Goal: Task Accomplishment & Management: Complete application form

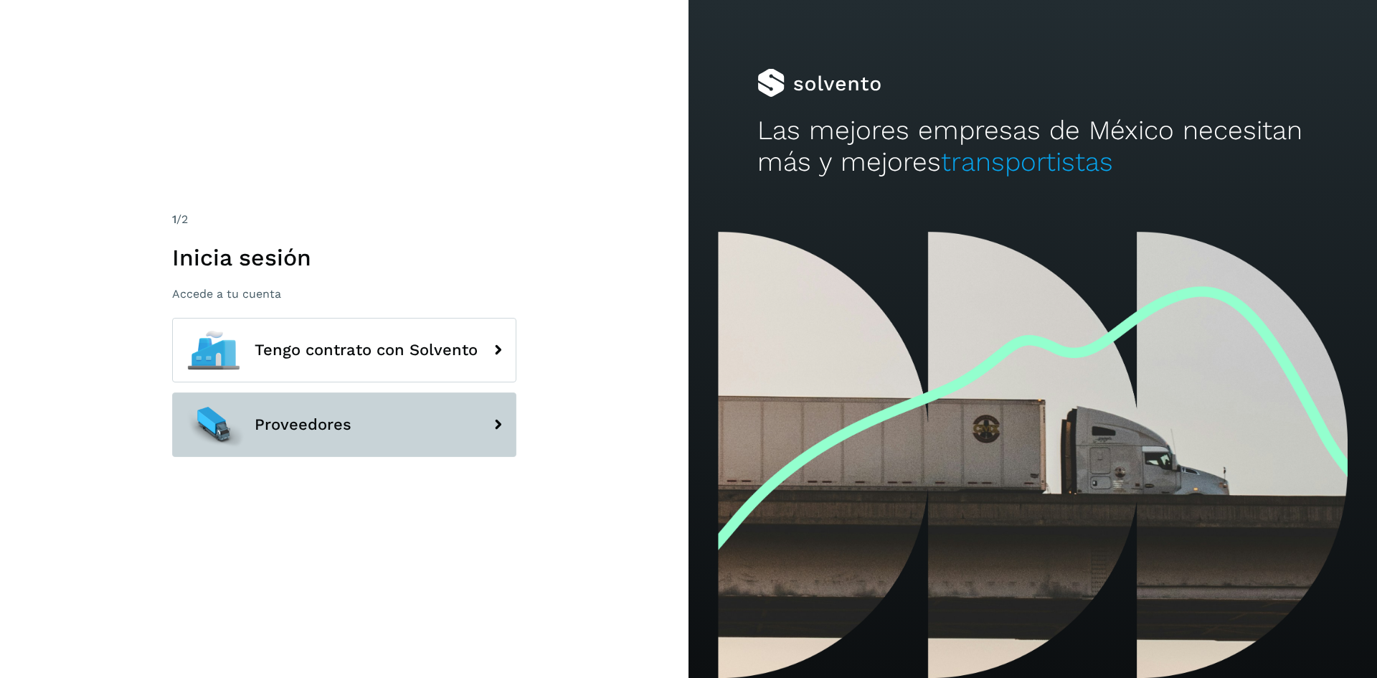
click at [354, 421] on button "Proveedores" at bounding box center [344, 424] width 344 height 65
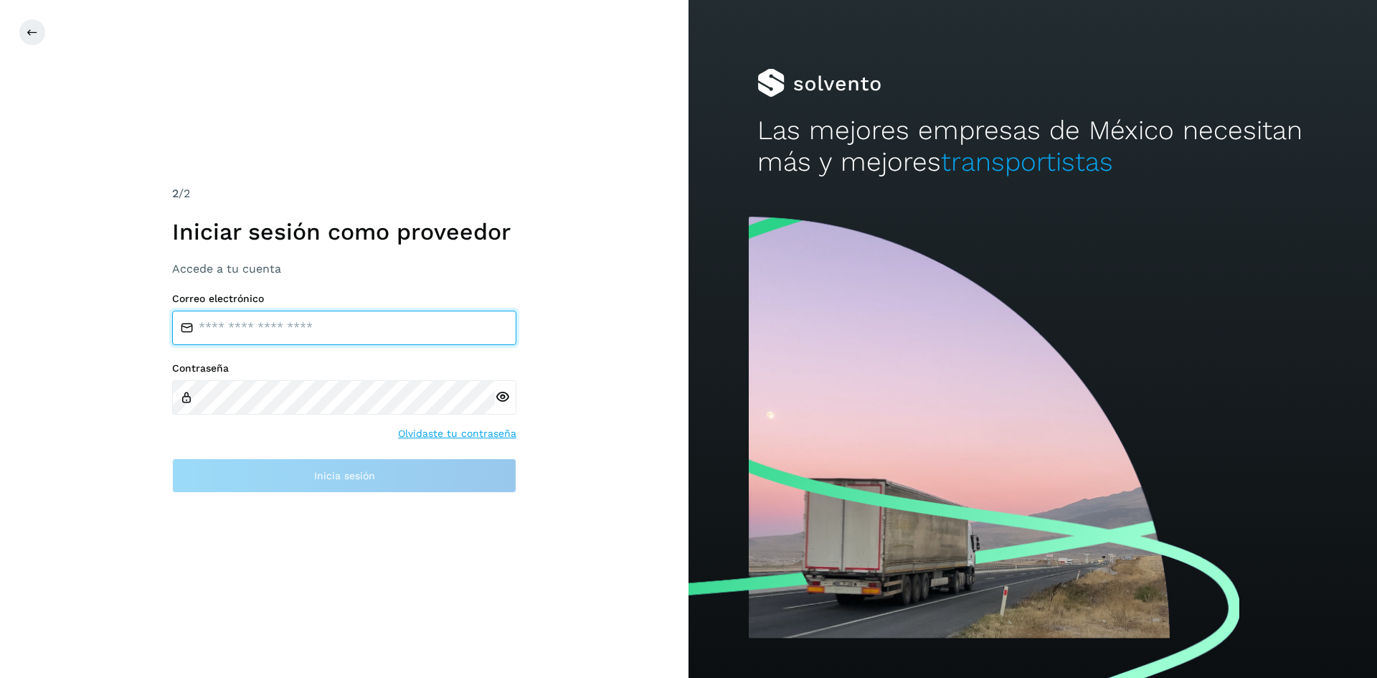
type input "**********"
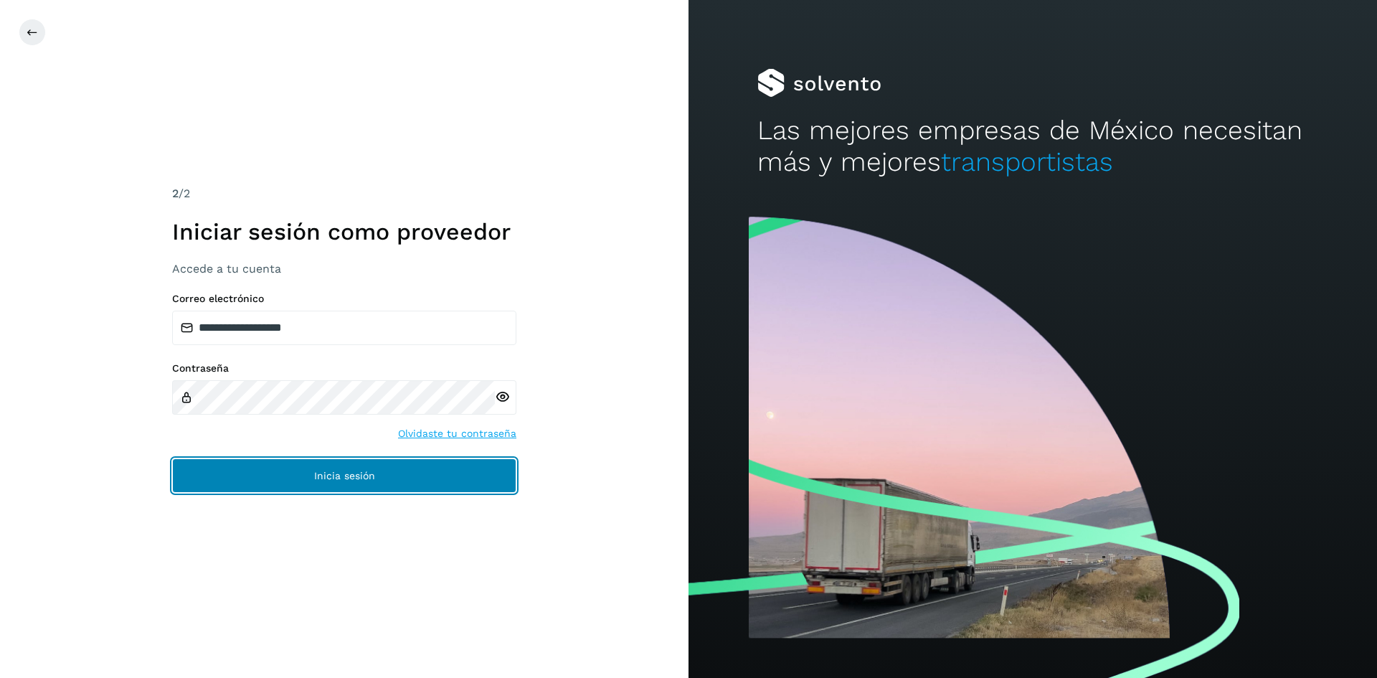
click at [371, 462] on button "Inicia sesión" at bounding box center [344, 475] width 344 height 34
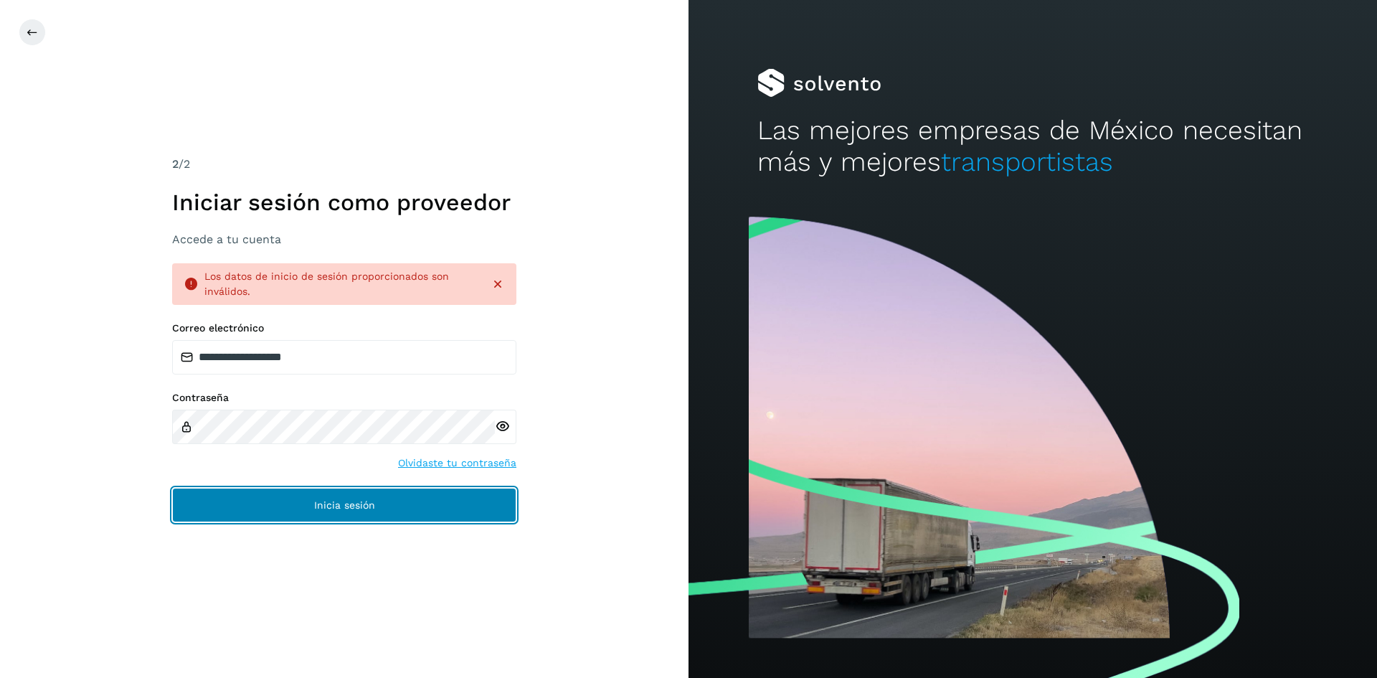
click at [341, 490] on button "Inicia sesión" at bounding box center [344, 505] width 344 height 34
click at [355, 516] on button "Inicia sesión" at bounding box center [344, 505] width 344 height 34
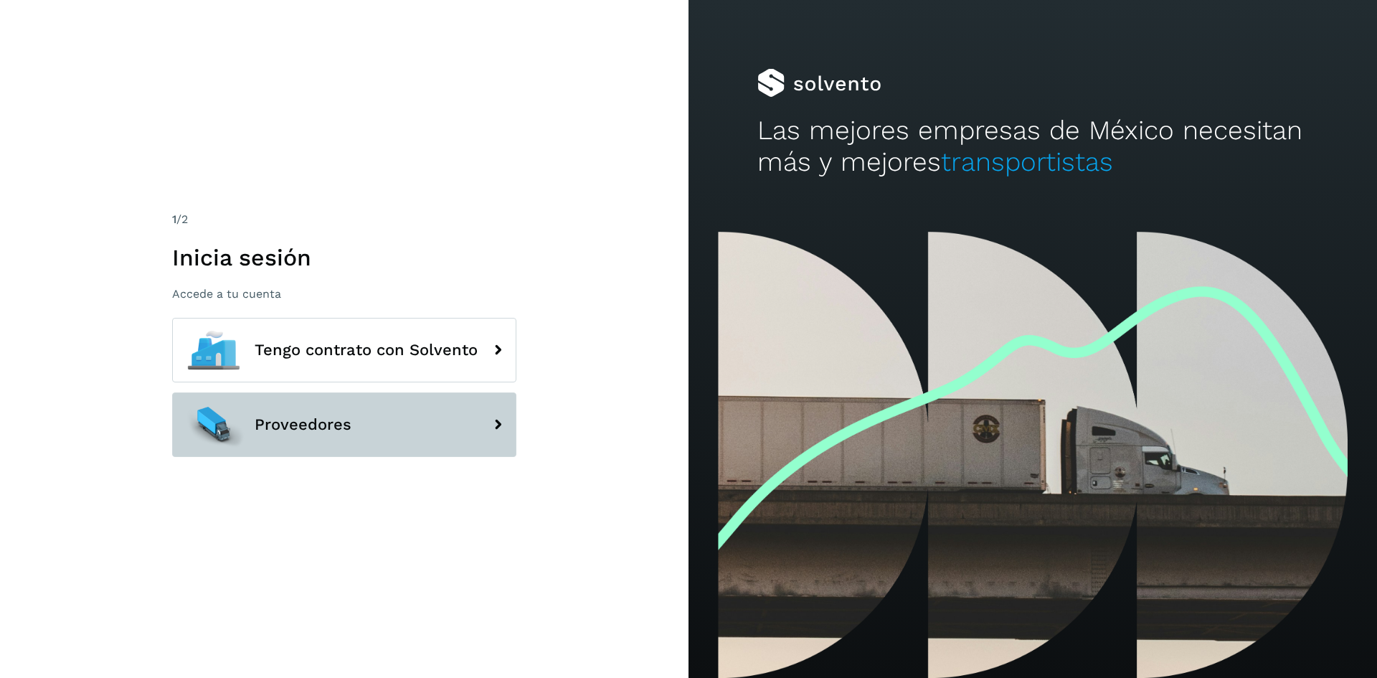
click at [338, 410] on button "Proveedores" at bounding box center [344, 424] width 344 height 65
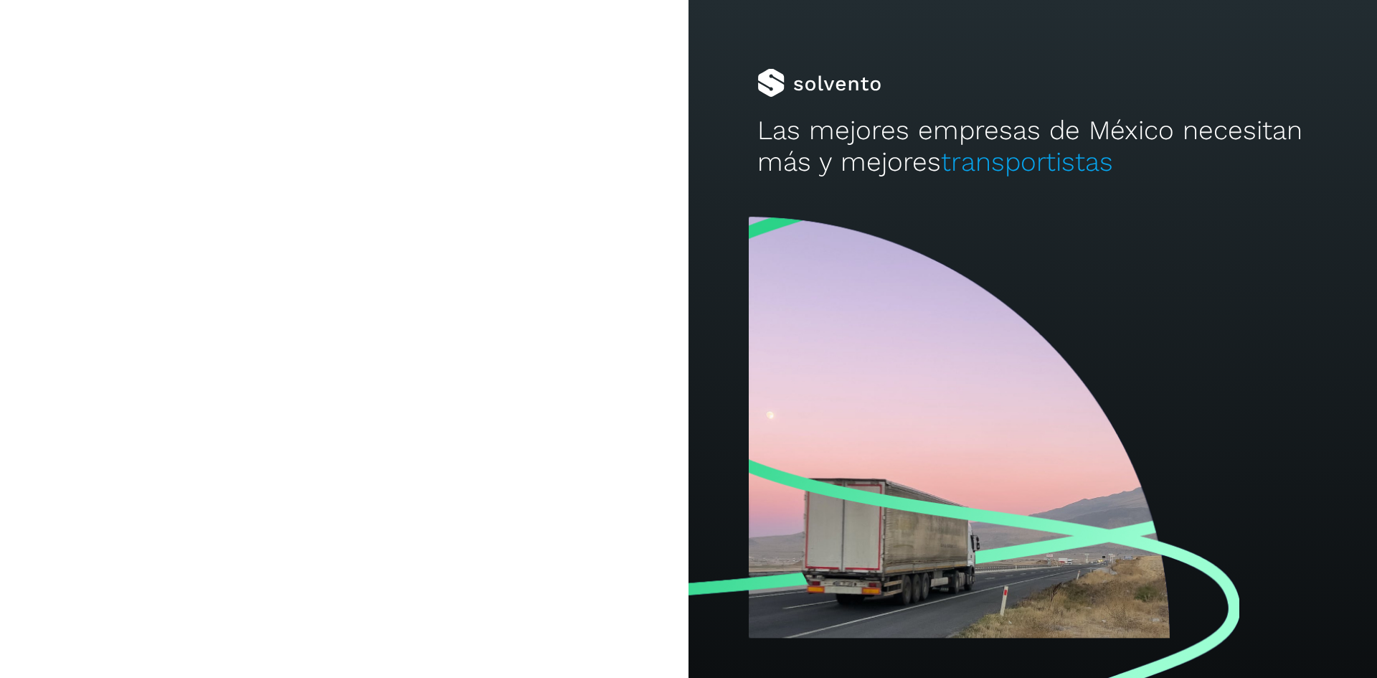
type input "**********"
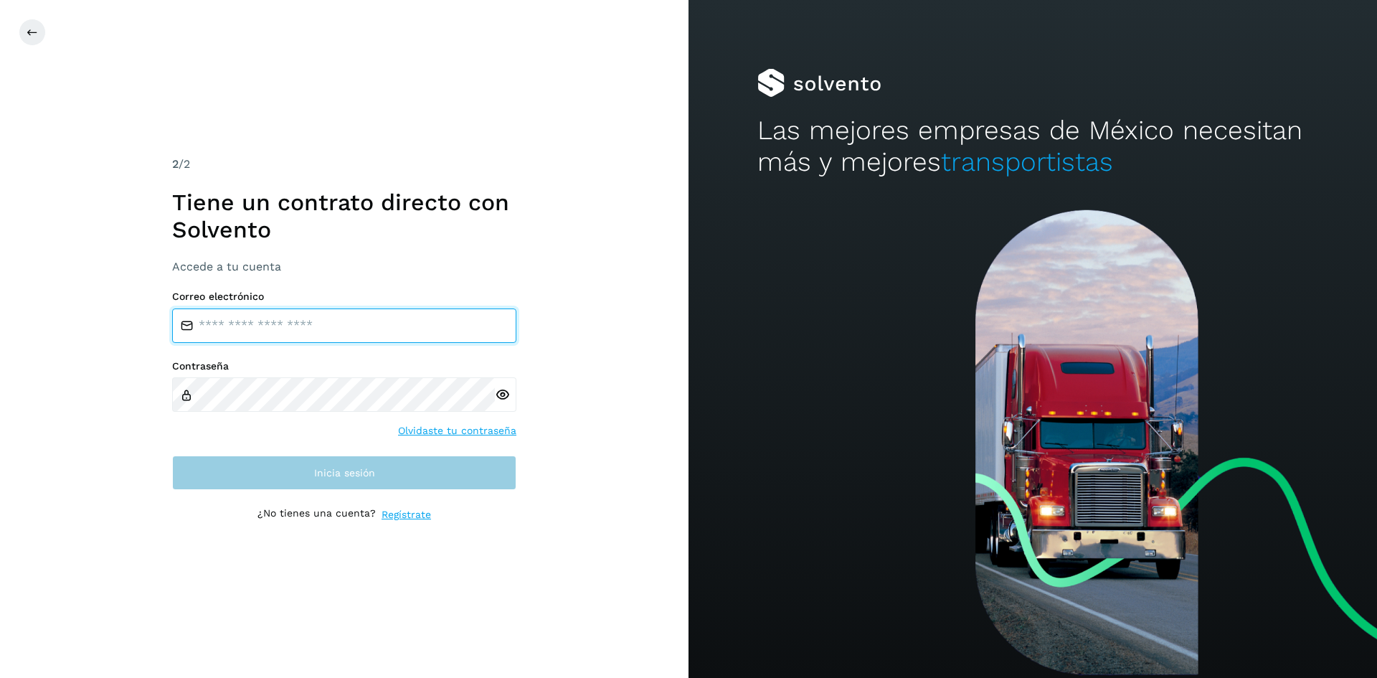
type input "**********"
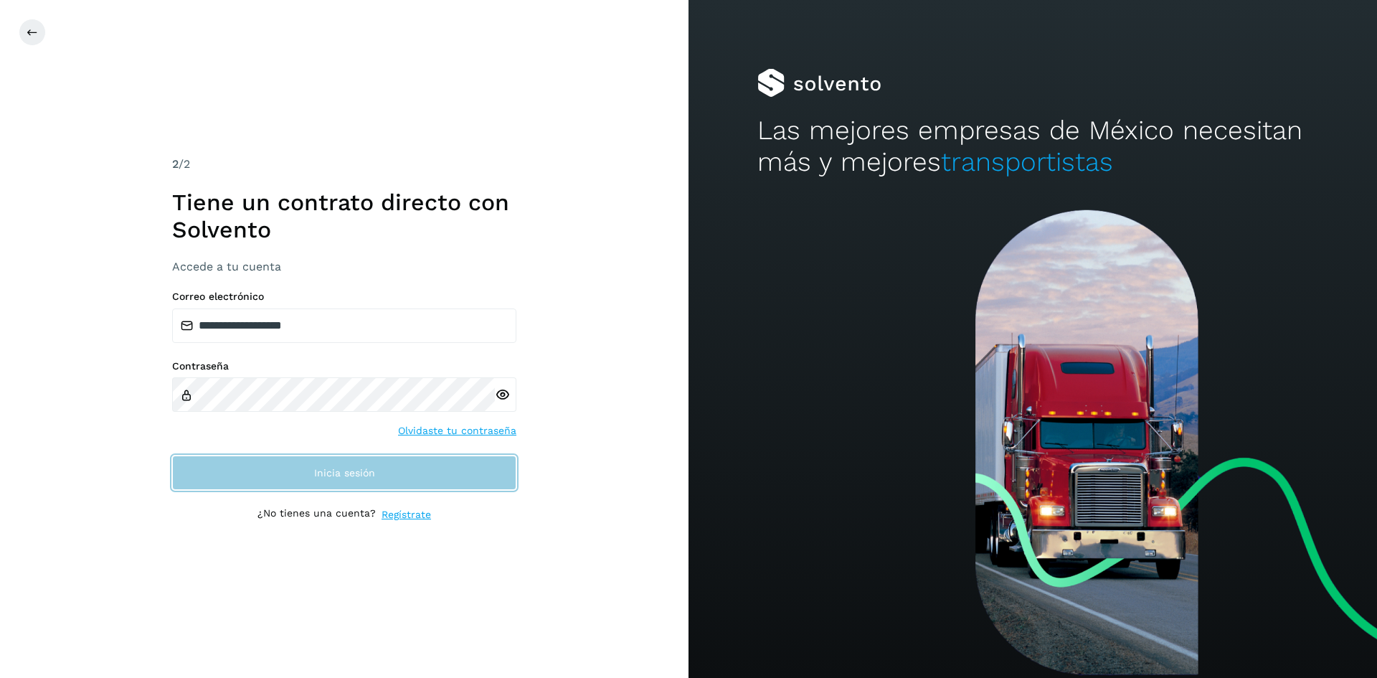
click at [374, 465] on button "Inicia sesión" at bounding box center [344, 472] width 344 height 34
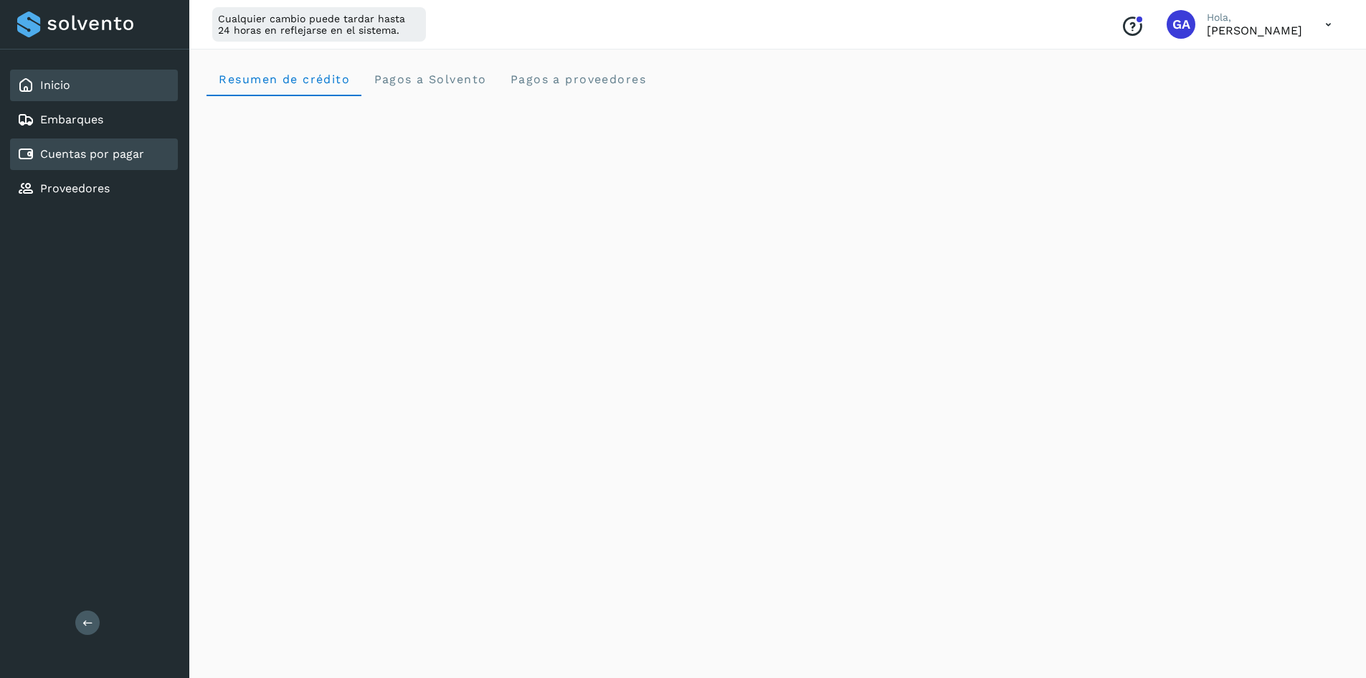
click at [125, 161] on div "Cuentas por pagar" at bounding box center [80, 154] width 127 height 17
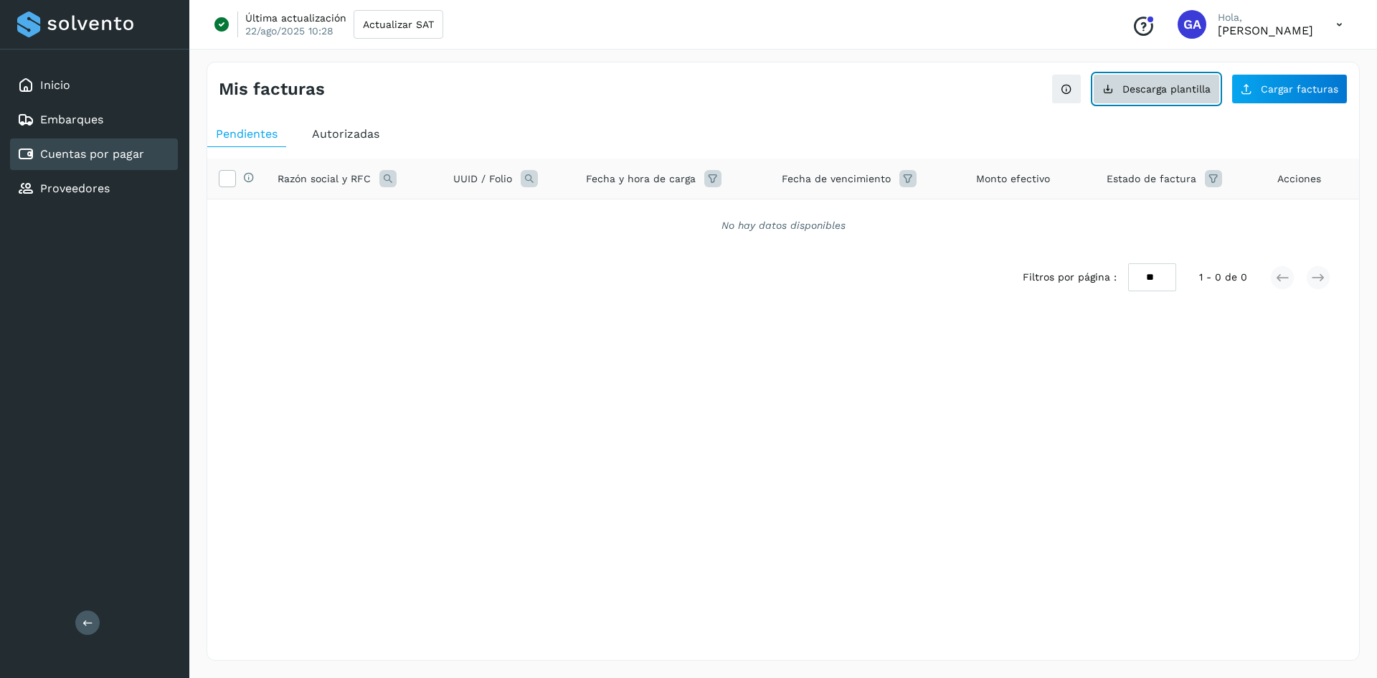
click at [1127, 90] on span "Descarga plantilla" at bounding box center [1166, 89] width 88 height 10
click at [1270, 87] on span "Cargar facturas" at bounding box center [1299, 89] width 77 height 10
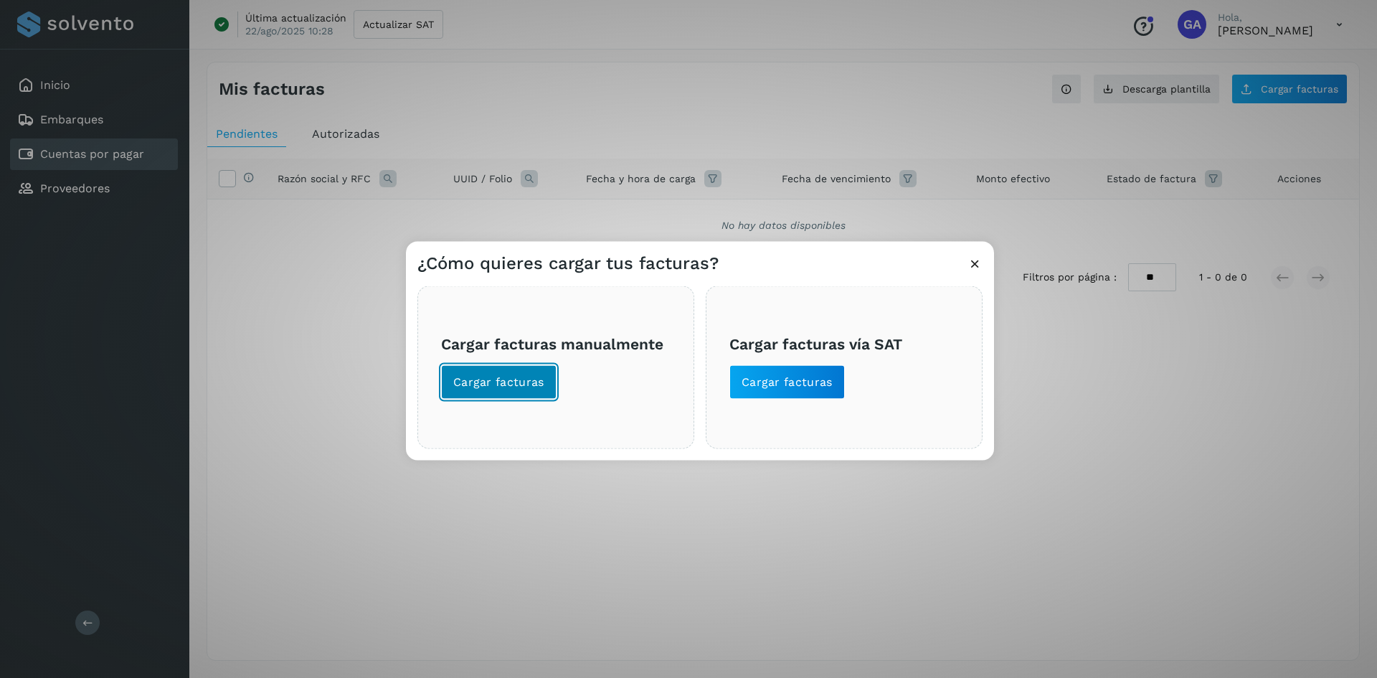
click at [516, 372] on button "Cargar facturas" at bounding box center [498, 381] width 115 height 34
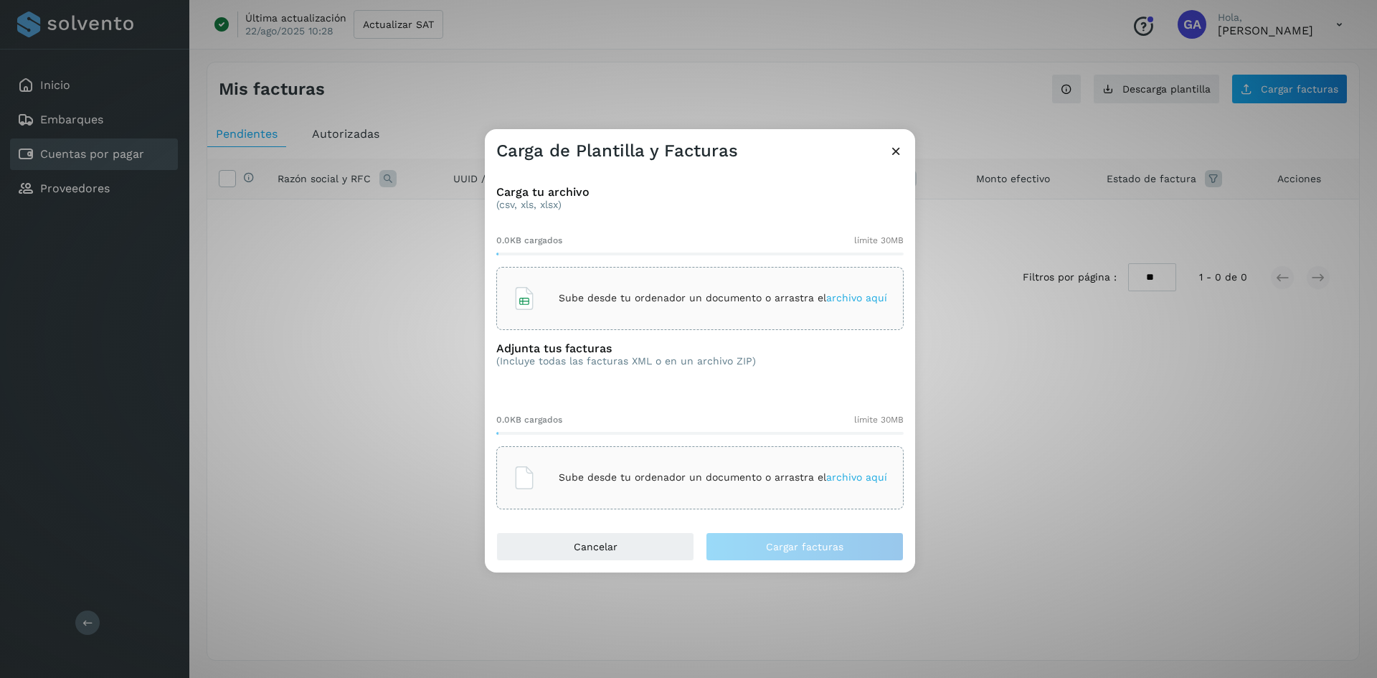
click at [844, 291] on div "Sube desde tu ordenador un documento o arrastra el archivo aquí" at bounding box center [700, 298] width 374 height 39
click at [817, 296] on icon at bounding box center [824, 298] width 14 height 14
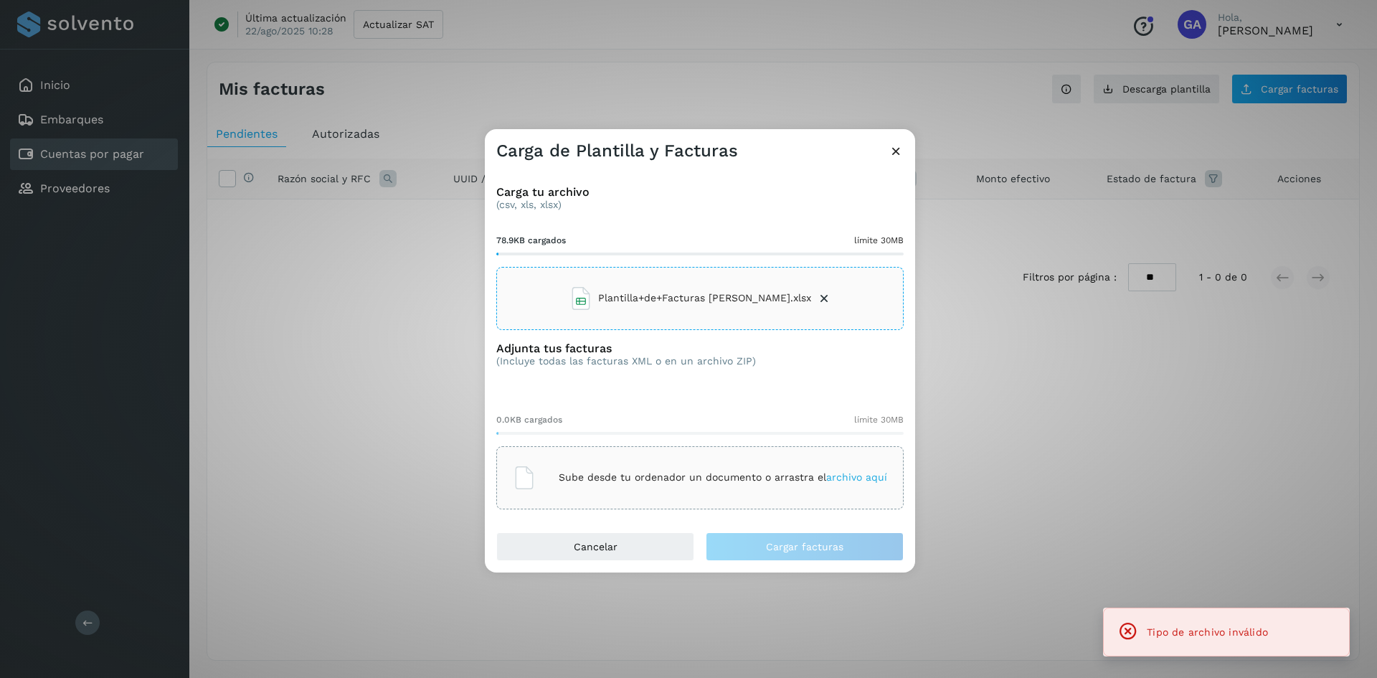
click at [845, 476] on span "archivo aquí" at bounding box center [856, 476] width 61 height 11
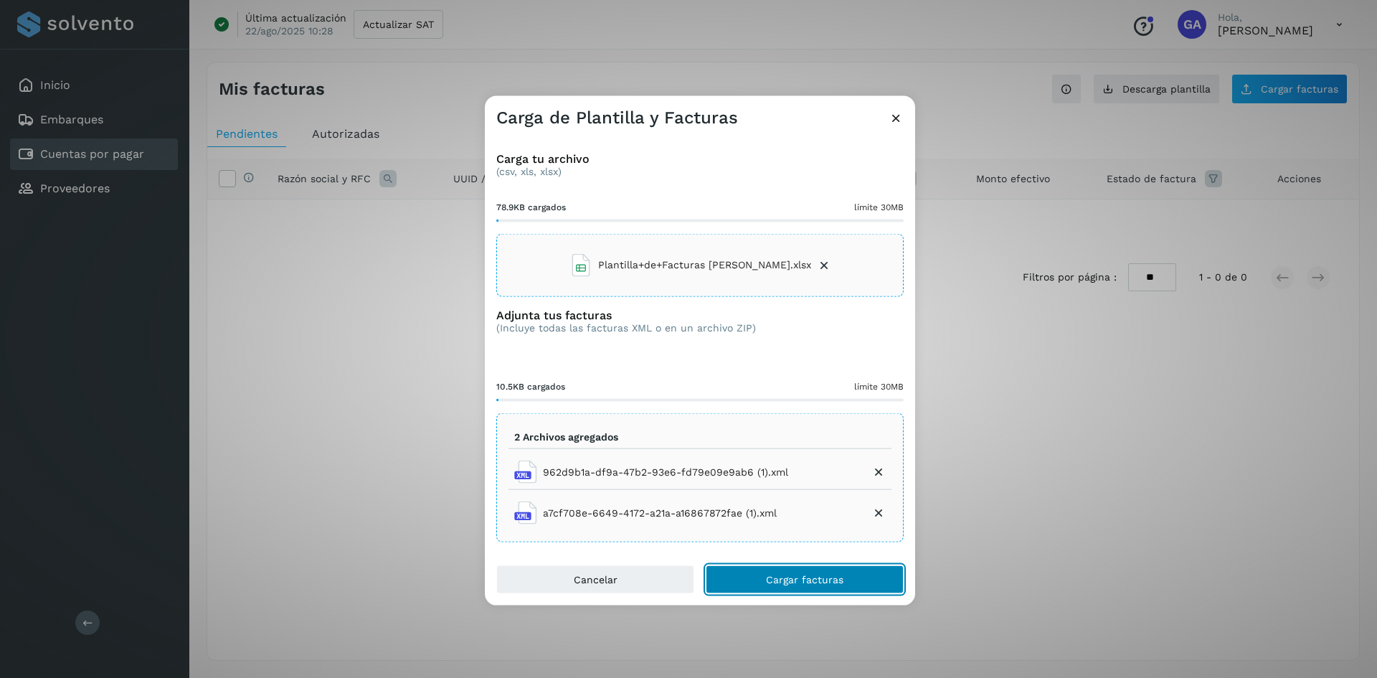
click at [789, 577] on span "Cargar facturas" at bounding box center [804, 579] width 77 height 10
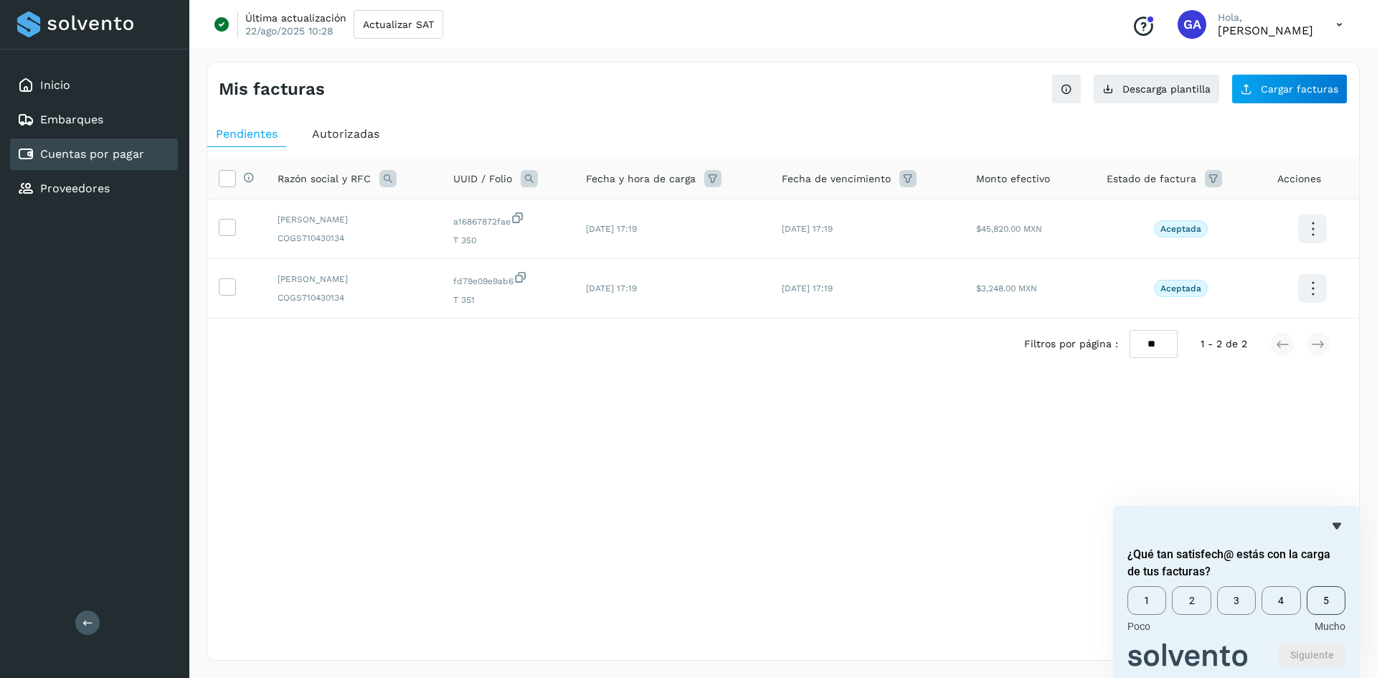
click at [1332, 596] on span "5" at bounding box center [1326, 600] width 39 height 29
click at [1312, 642] on form "¿Qué tan satisfech@ estás con la carga de tus facturas? 1 2 3 4 5 Poco Mucho Si…" at bounding box center [1236, 606] width 247 height 120
click at [1293, 648] on button "Siguiente" at bounding box center [1312, 654] width 67 height 23
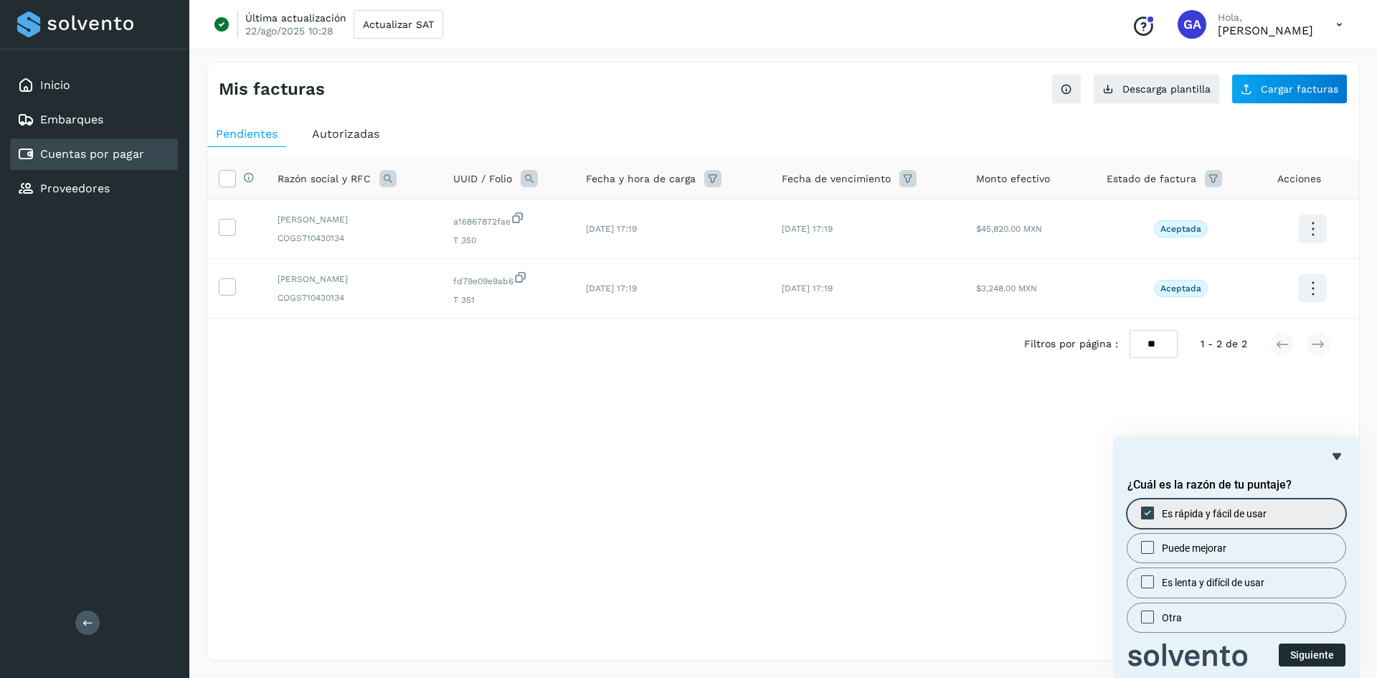
click at [1319, 650] on button "Siguiente" at bounding box center [1312, 654] width 67 height 23
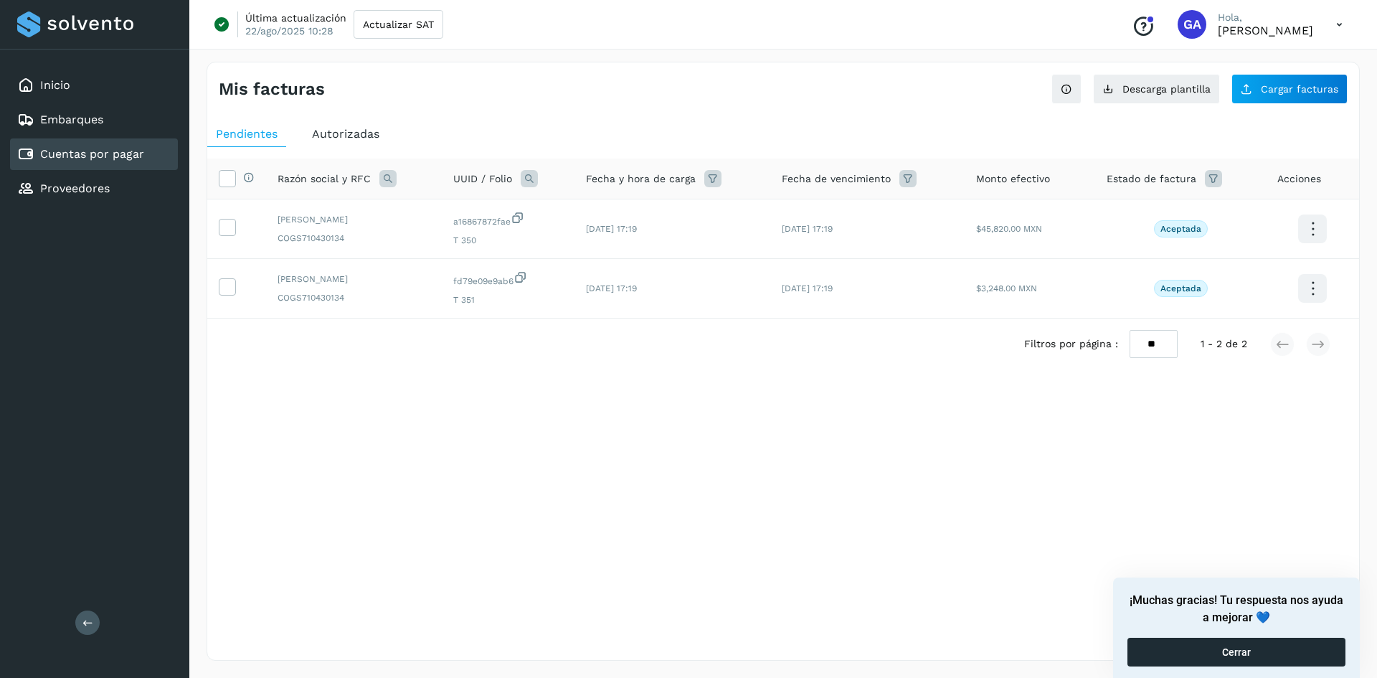
click at [1214, 646] on button "Cerrar" at bounding box center [1236, 651] width 218 height 29
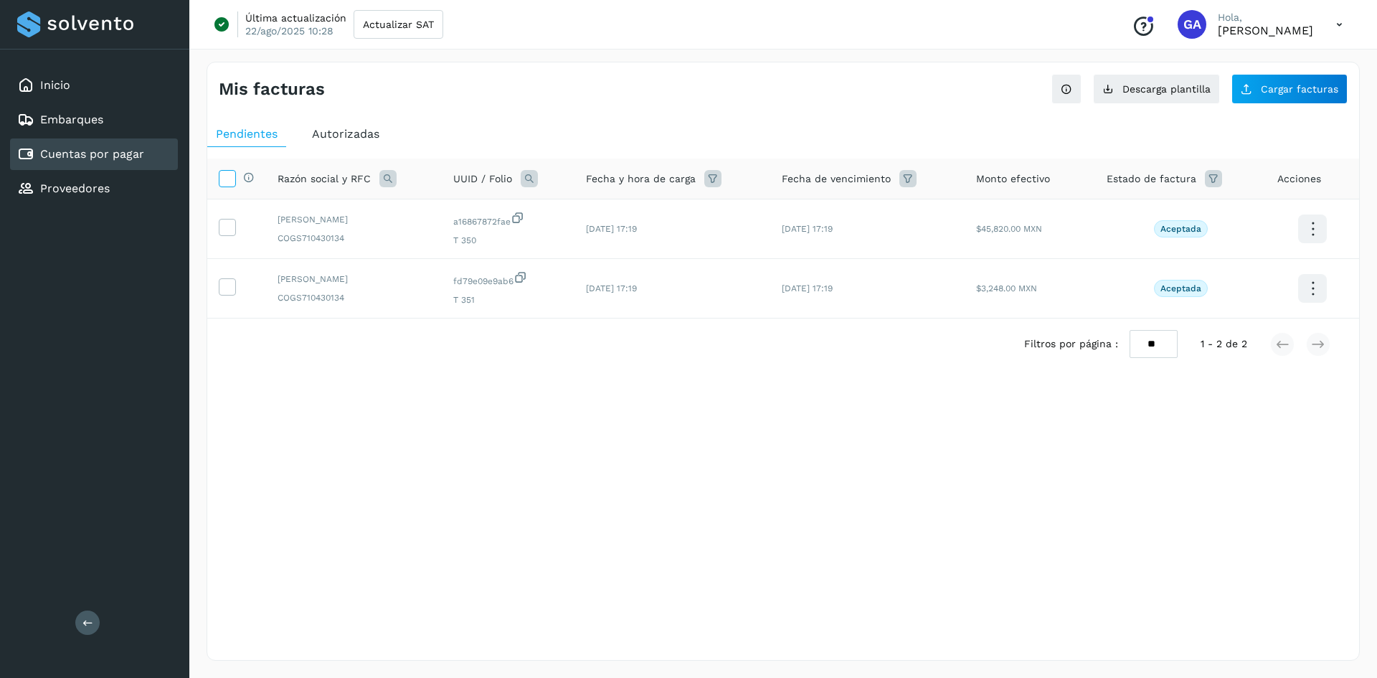
click at [227, 179] on icon at bounding box center [226, 177] width 15 height 15
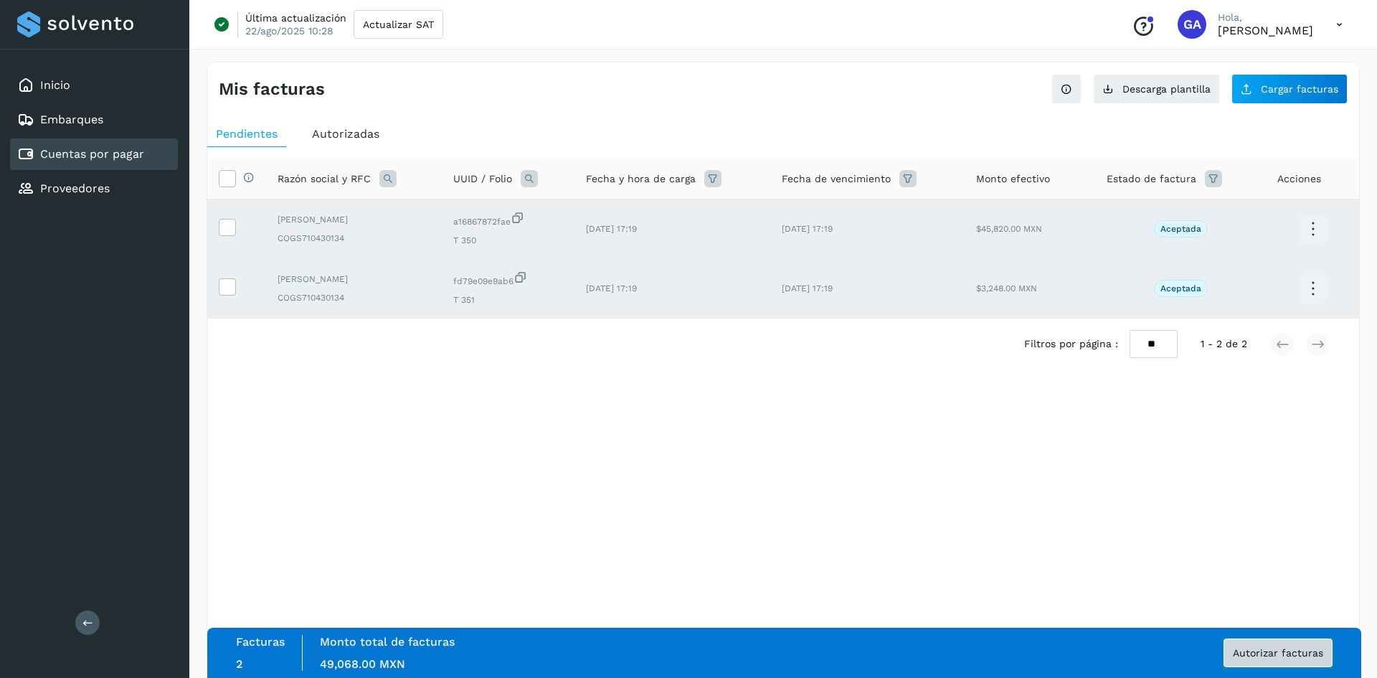
click at [1279, 645] on button "Autorizar facturas" at bounding box center [1277, 652] width 109 height 29
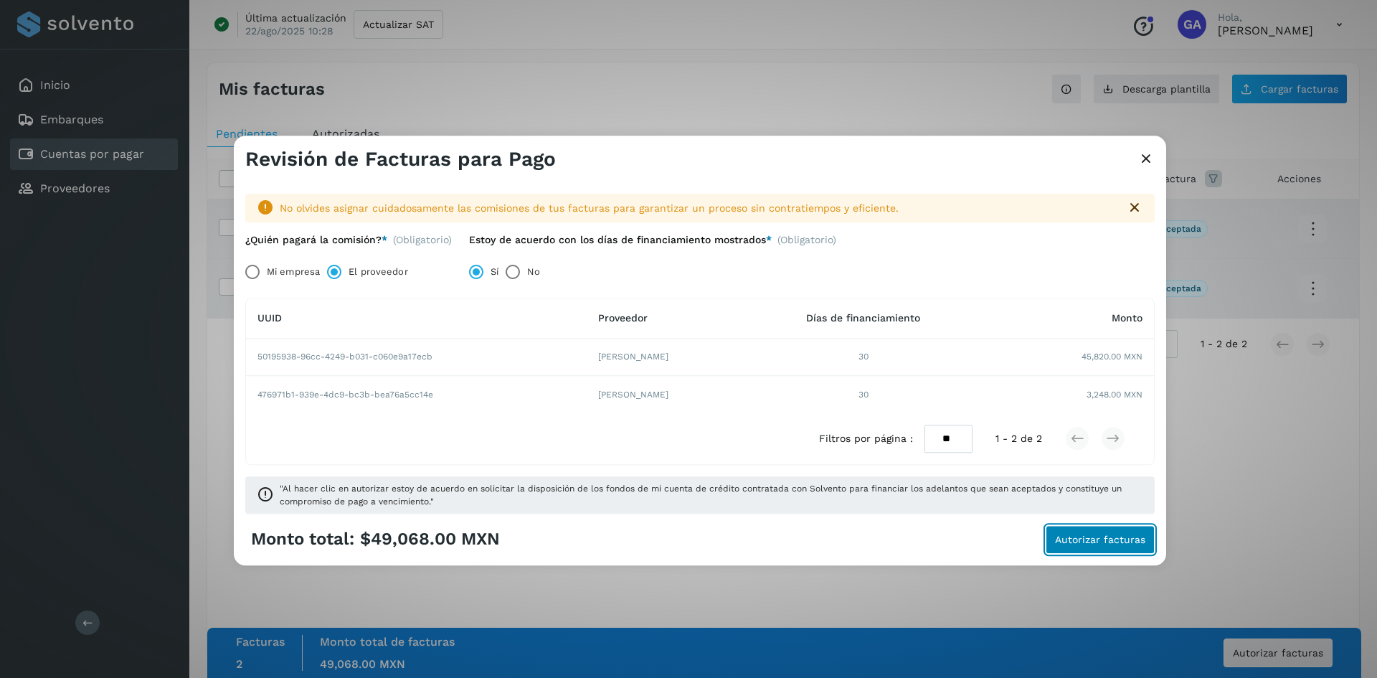
click at [1091, 539] on span "Autorizar facturas" at bounding box center [1100, 539] width 90 height 10
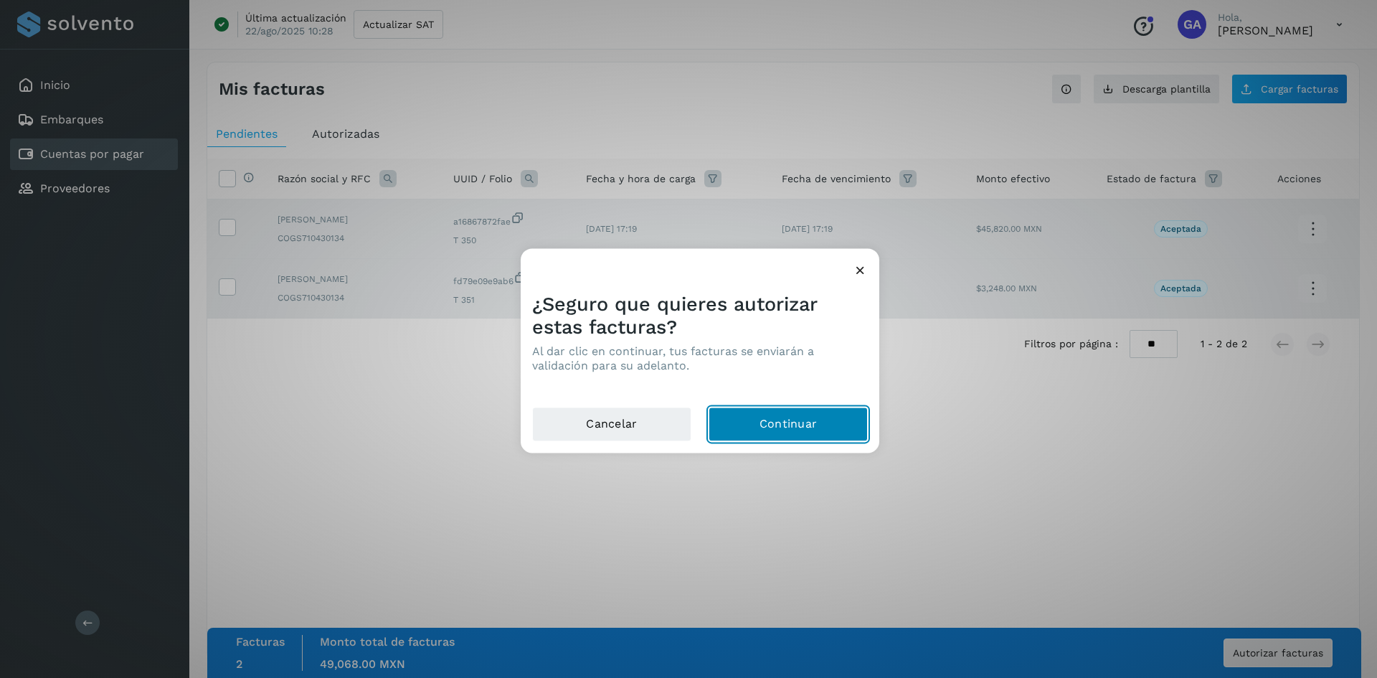
click at [770, 424] on button "Continuar" at bounding box center [787, 424] width 159 height 34
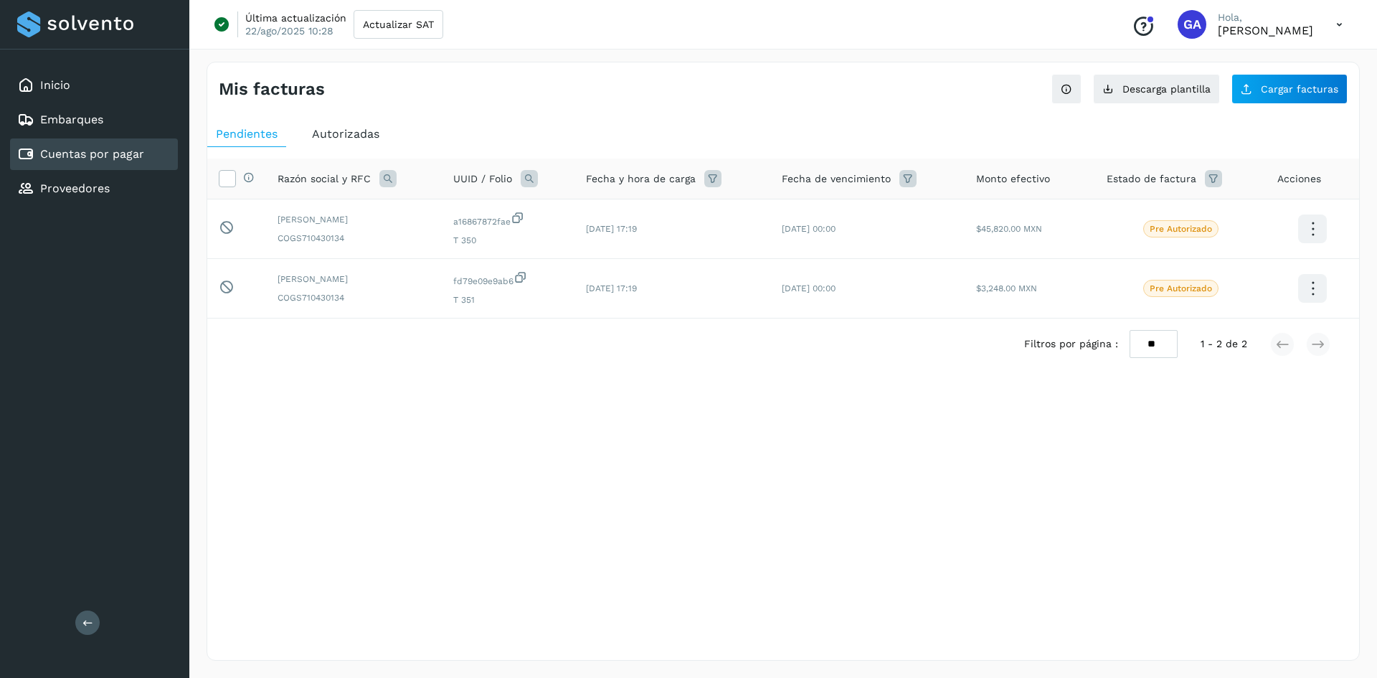
click at [1085, 441] on div "Mis facturas Ver instrucciones para cargar Facturas Descarga plantilla Cargar f…" at bounding box center [783, 361] width 1153 height 599
click at [67, 131] on div "Embarques" at bounding box center [94, 120] width 168 height 32
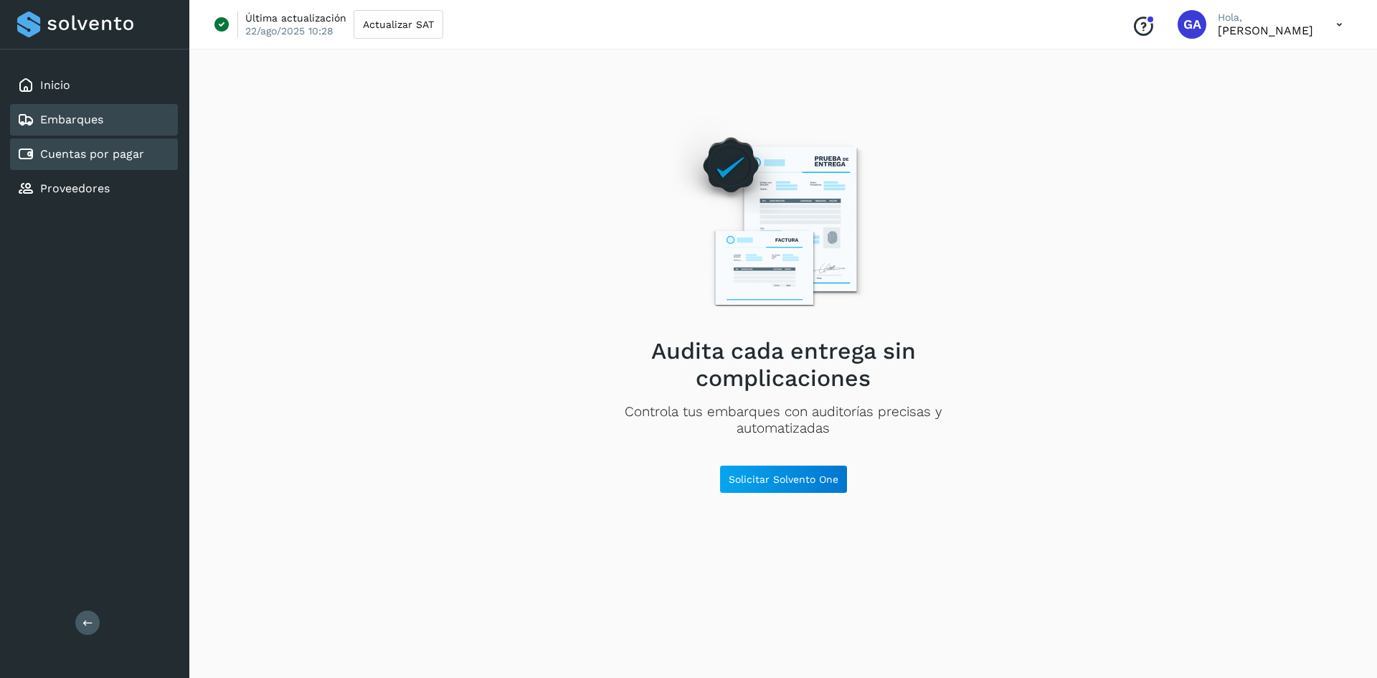
click at [77, 161] on div "Cuentas por pagar" at bounding box center [80, 154] width 127 height 17
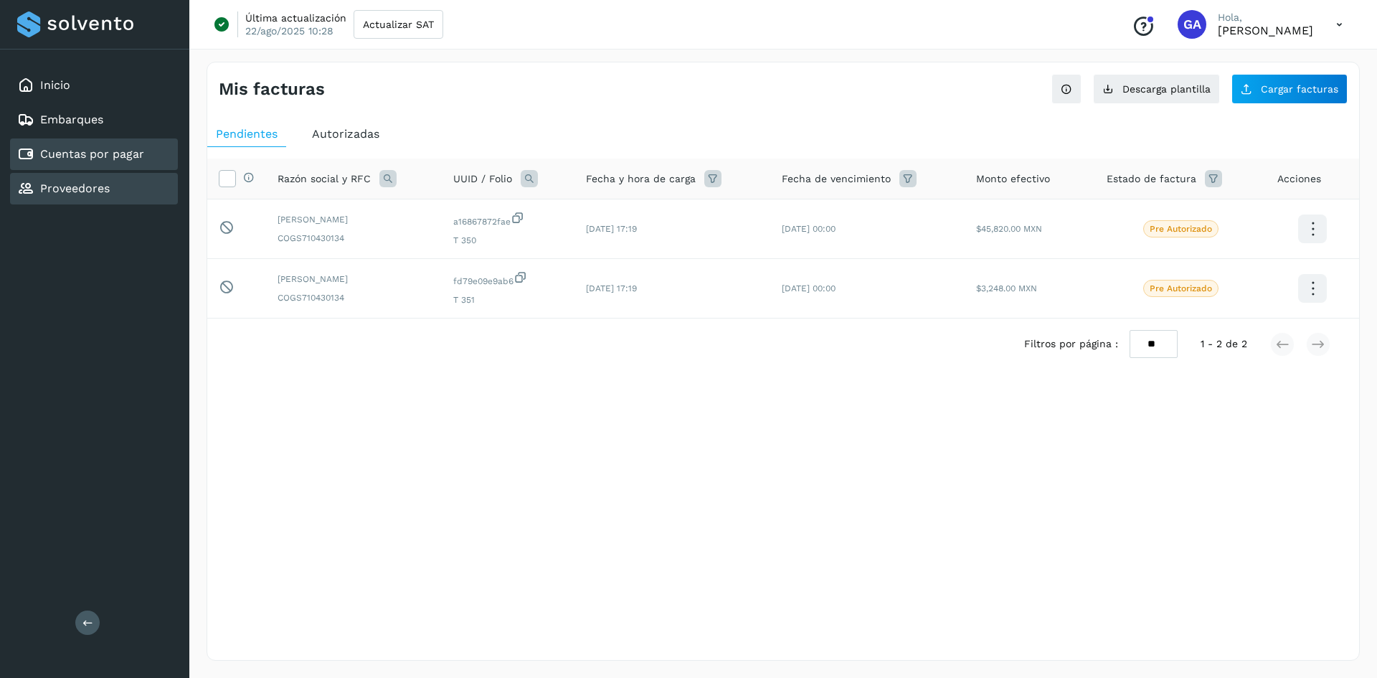
click at [85, 199] on div "Proveedores" at bounding box center [94, 189] width 168 height 32
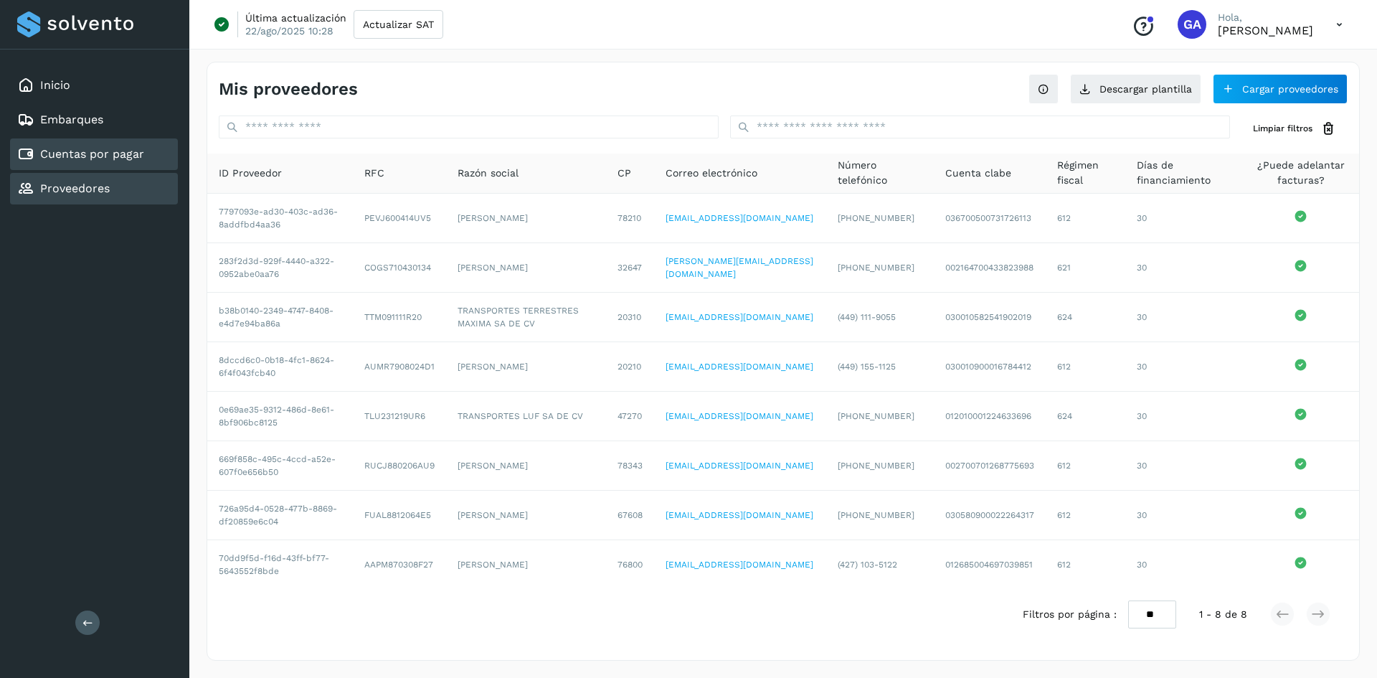
click at [118, 166] on div "Cuentas por pagar" at bounding box center [94, 154] width 168 height 32
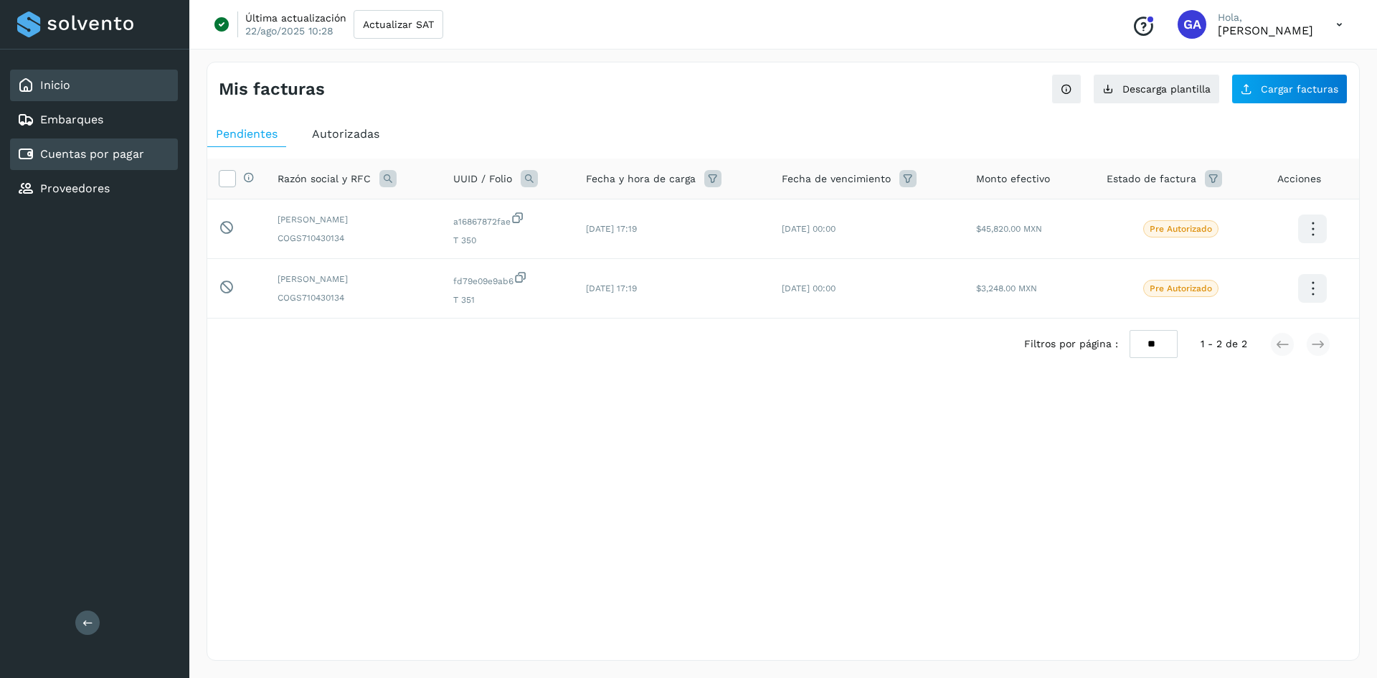
click at [61, 83] on link "Inicio" at bounding box center [55, 85] width 30 height 14
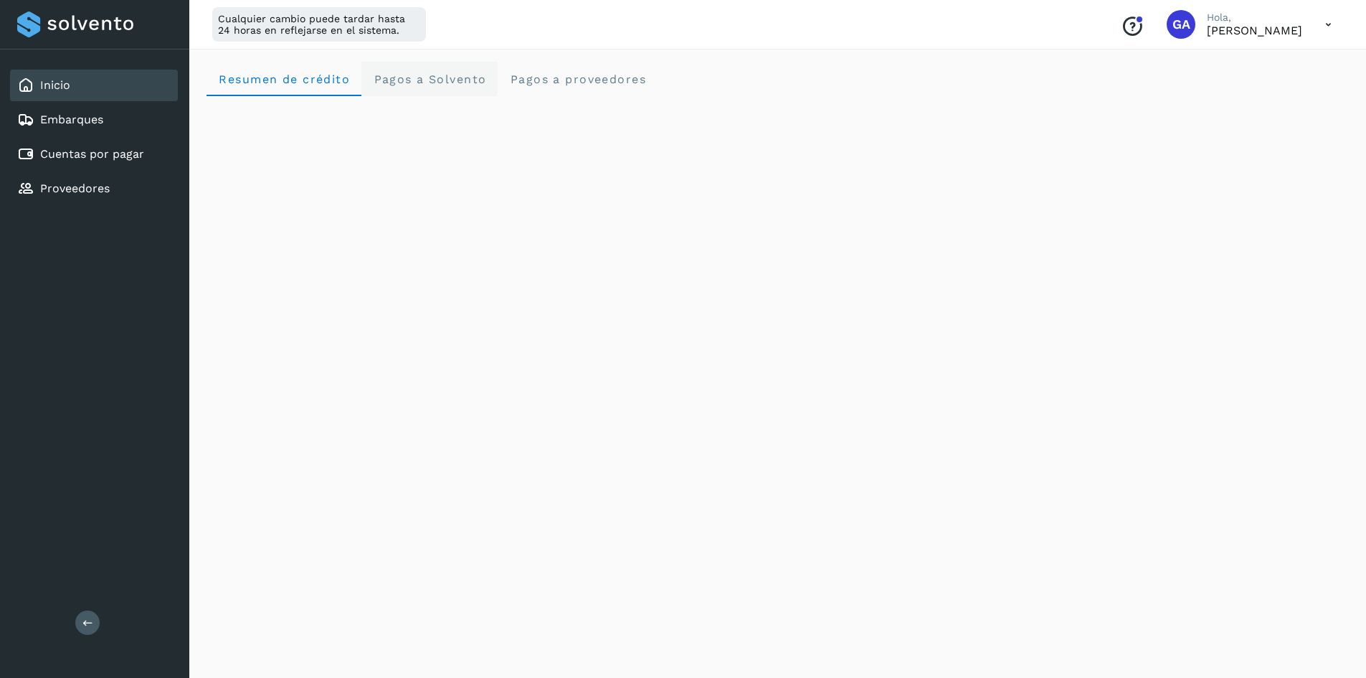
click at [453, 87] on Solvento "Pagos a Solvento" at bounding box center [429, 79] width 136 height 34
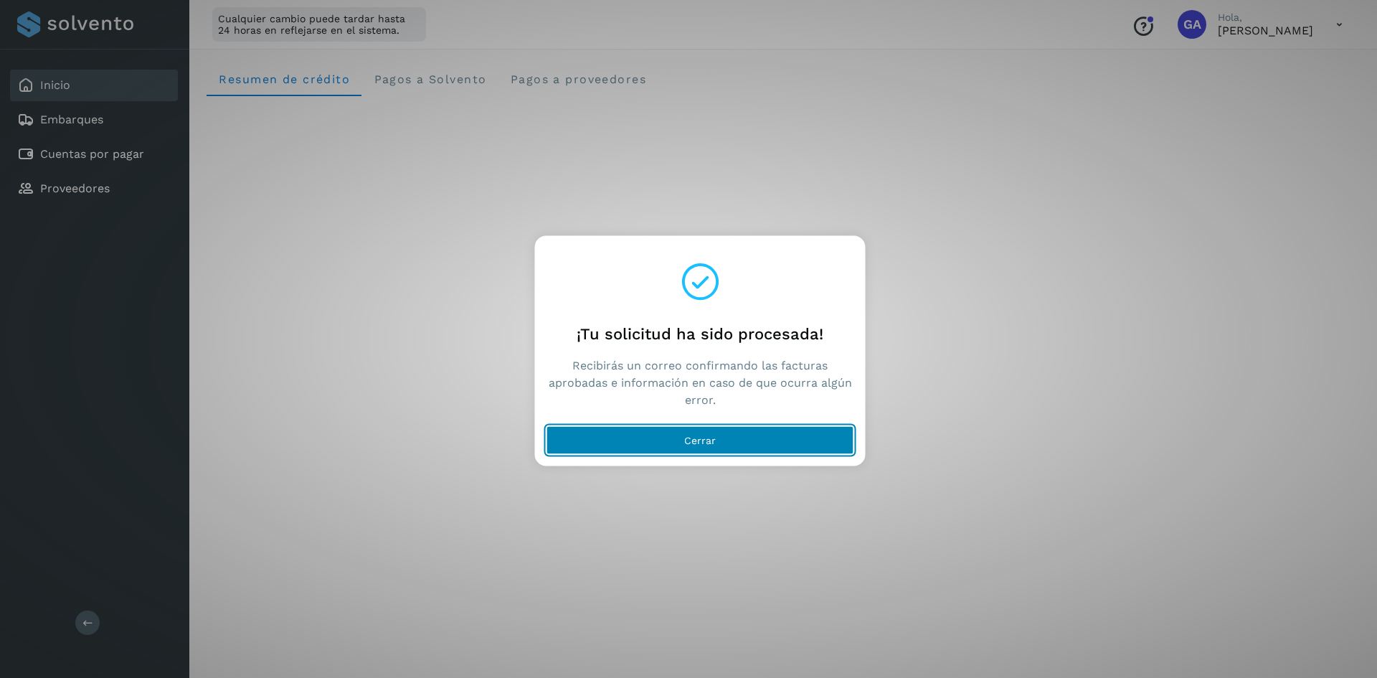
click at [684, 446] on button "Cerrar" at bounding box center [700, 439] width 308 height 29
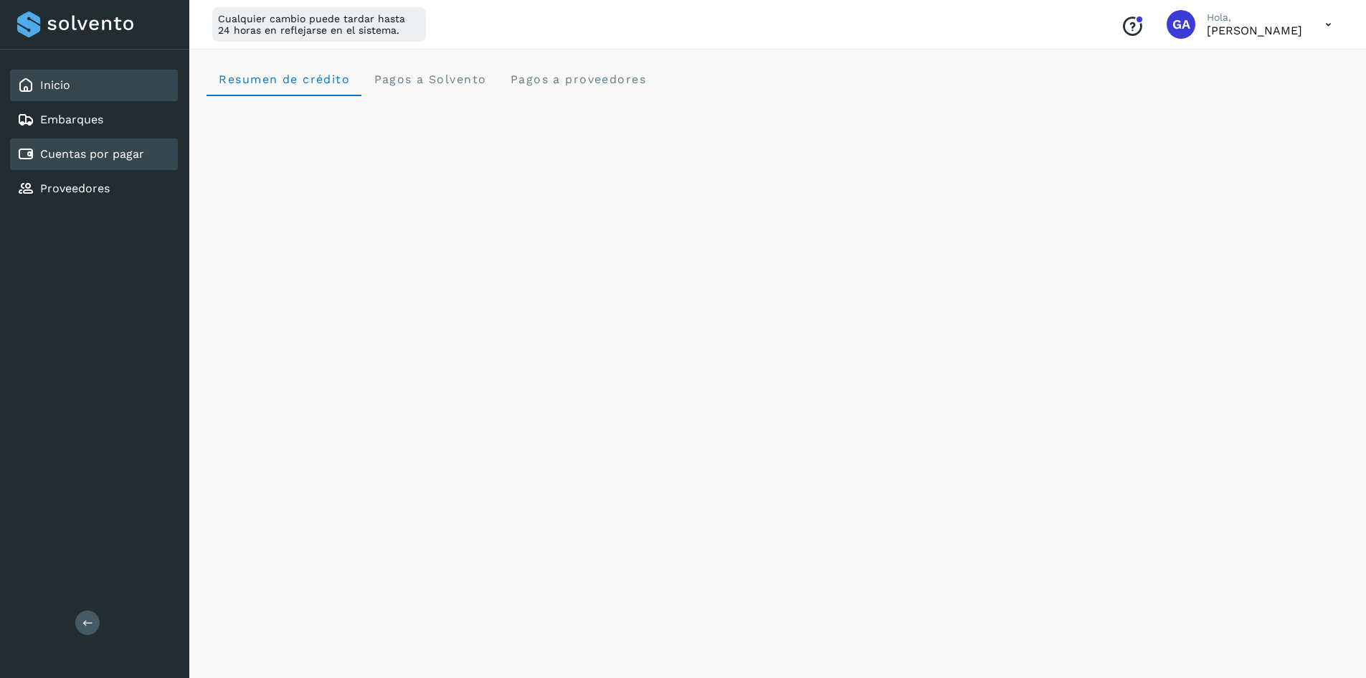
click at [95, 165] on div "Cuentas por pagar" at bounding box center [94, 154] width 168 height 32
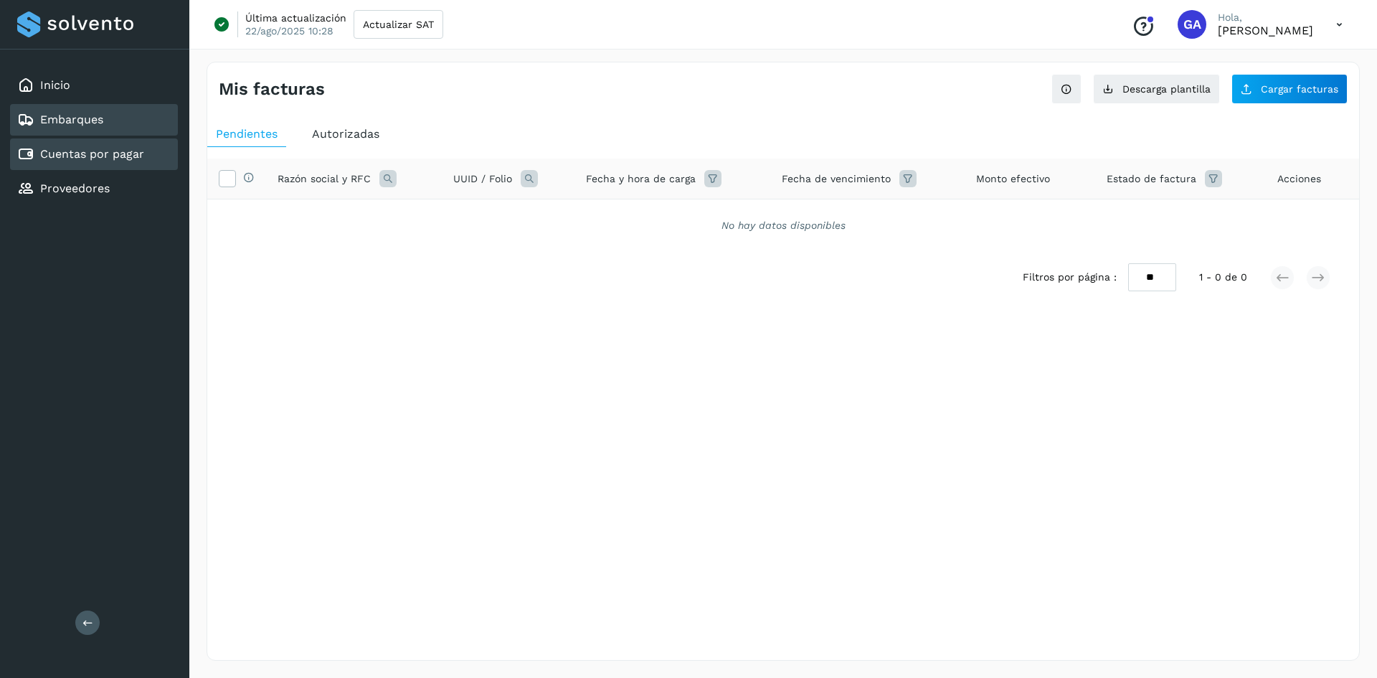
click at [85, 117] on link "Embarques" at bounding box center [71, 120] width 63 height 14
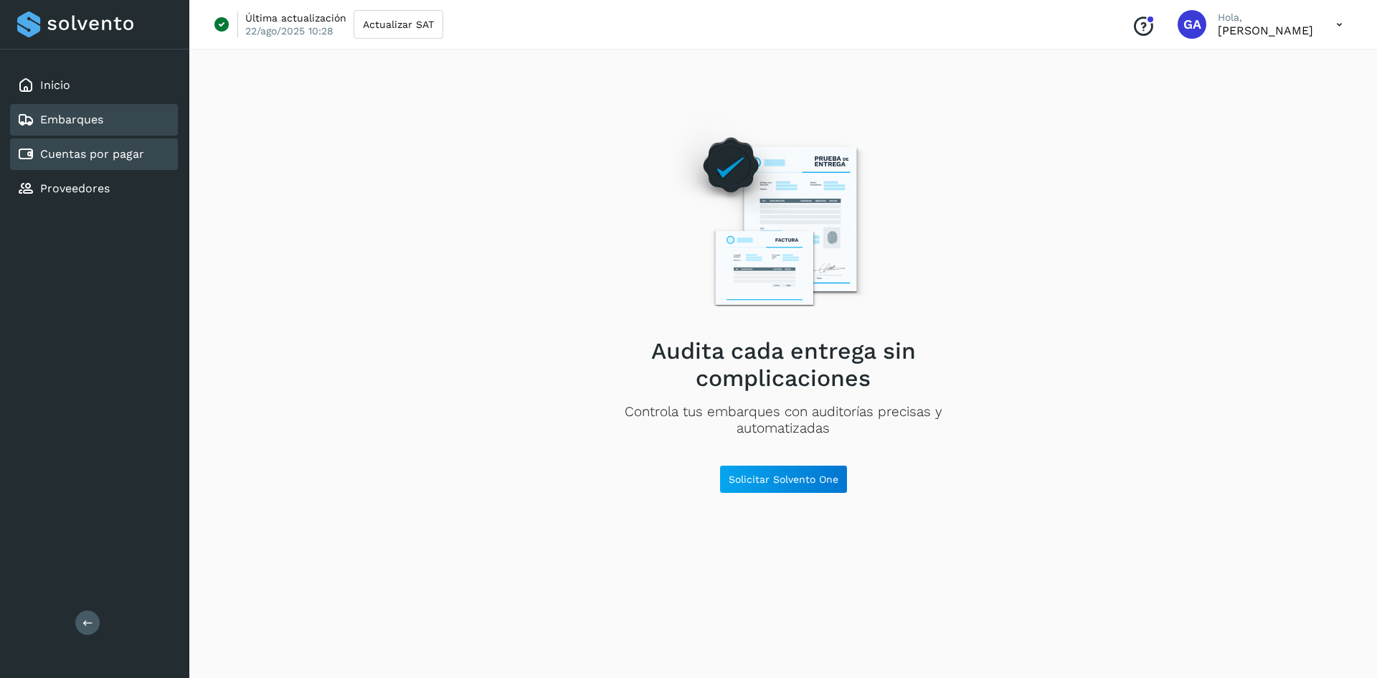
click at [94, 150] on link "Cuentas por pagar" at bounding box center [92, 154] width 104 height 14
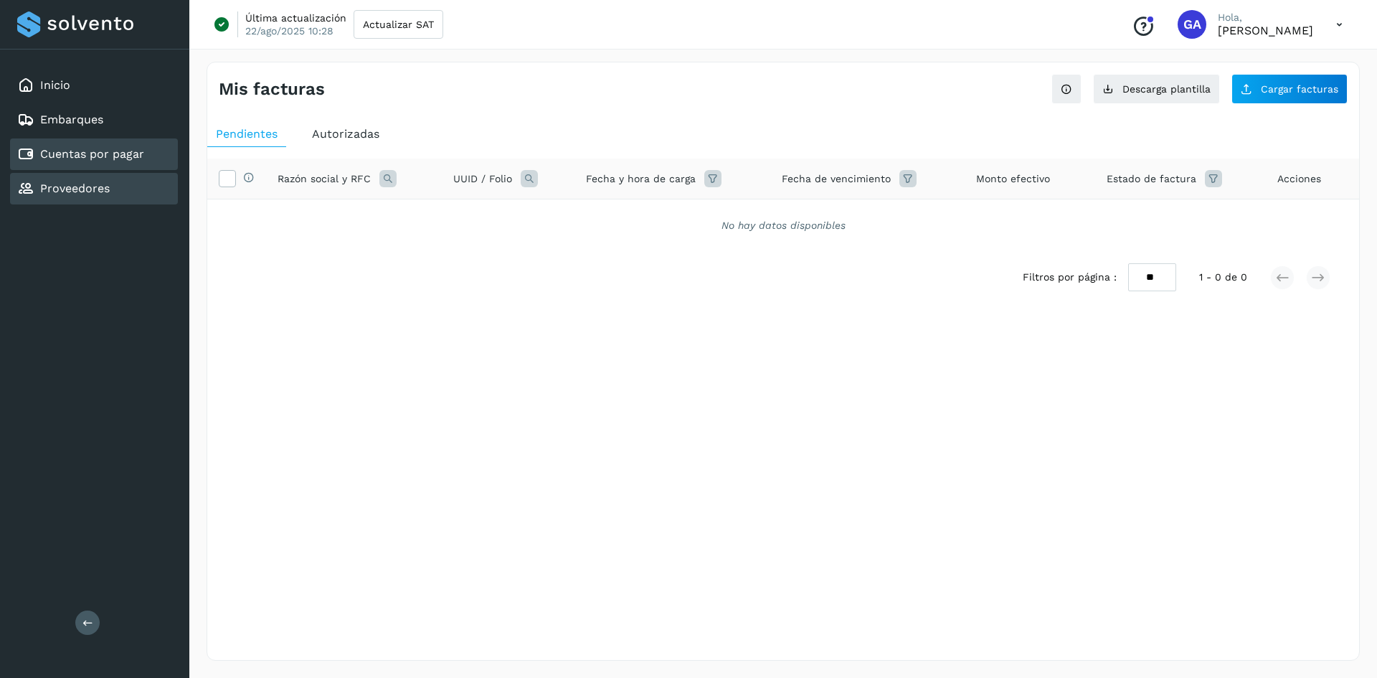
click at [80, 184] on link "Proveedores" at bounding box center [75, 188] width 70 height 14
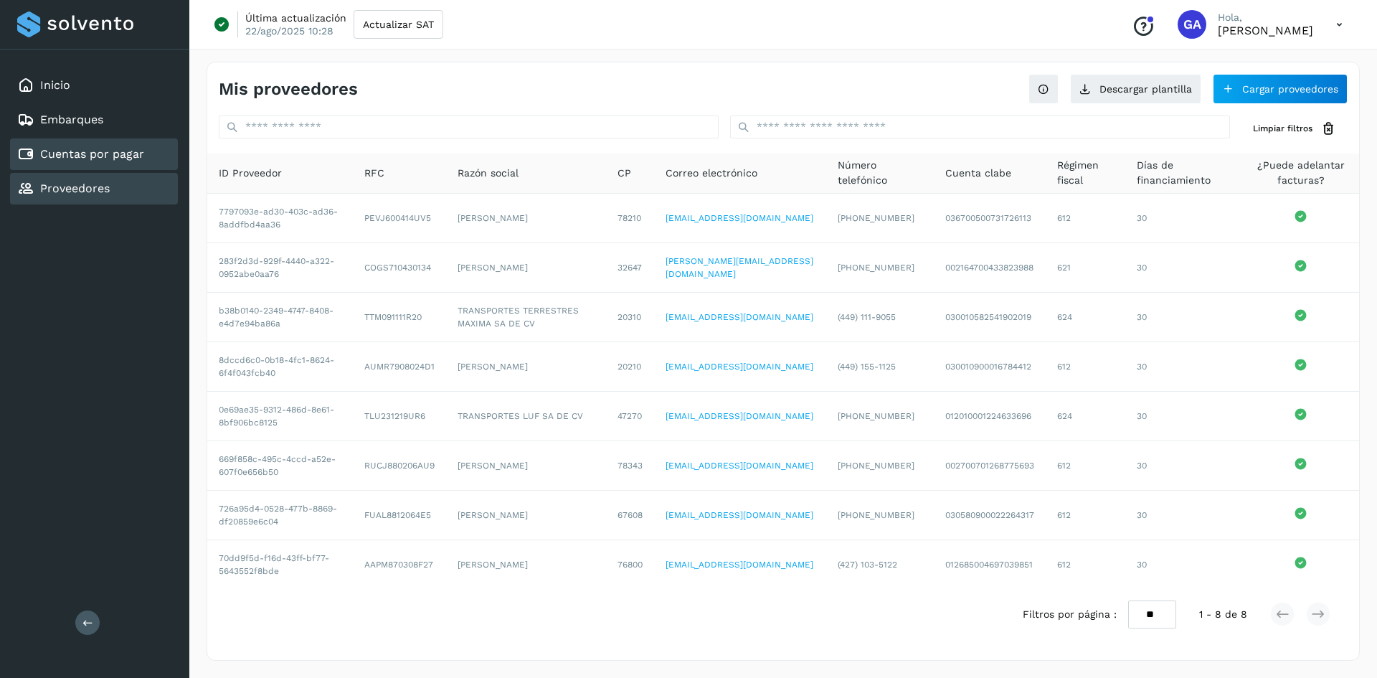
click at [82, 153] on link "Cuentas por pagar" at bounding box center [92, 154] width 104 height 14
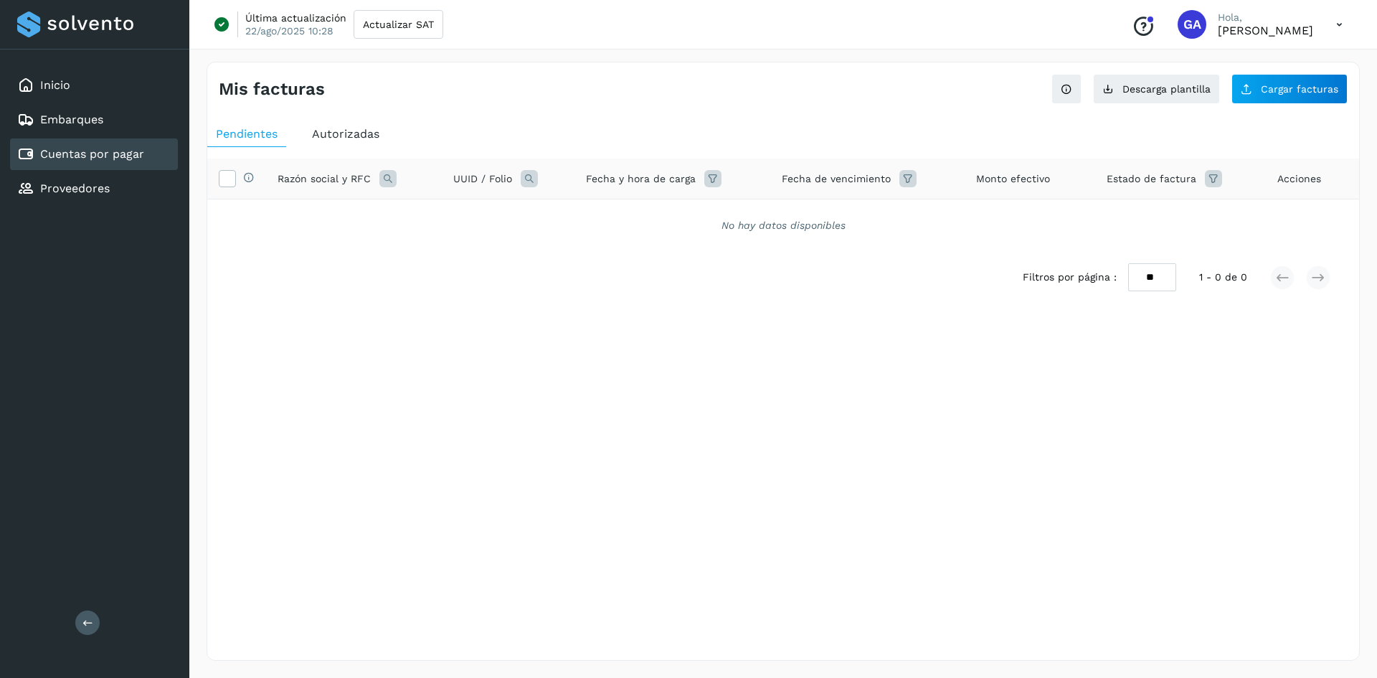
click at [316, 138] on span "Autorizadas" at bounding box center [345, 134] width 67 height 14
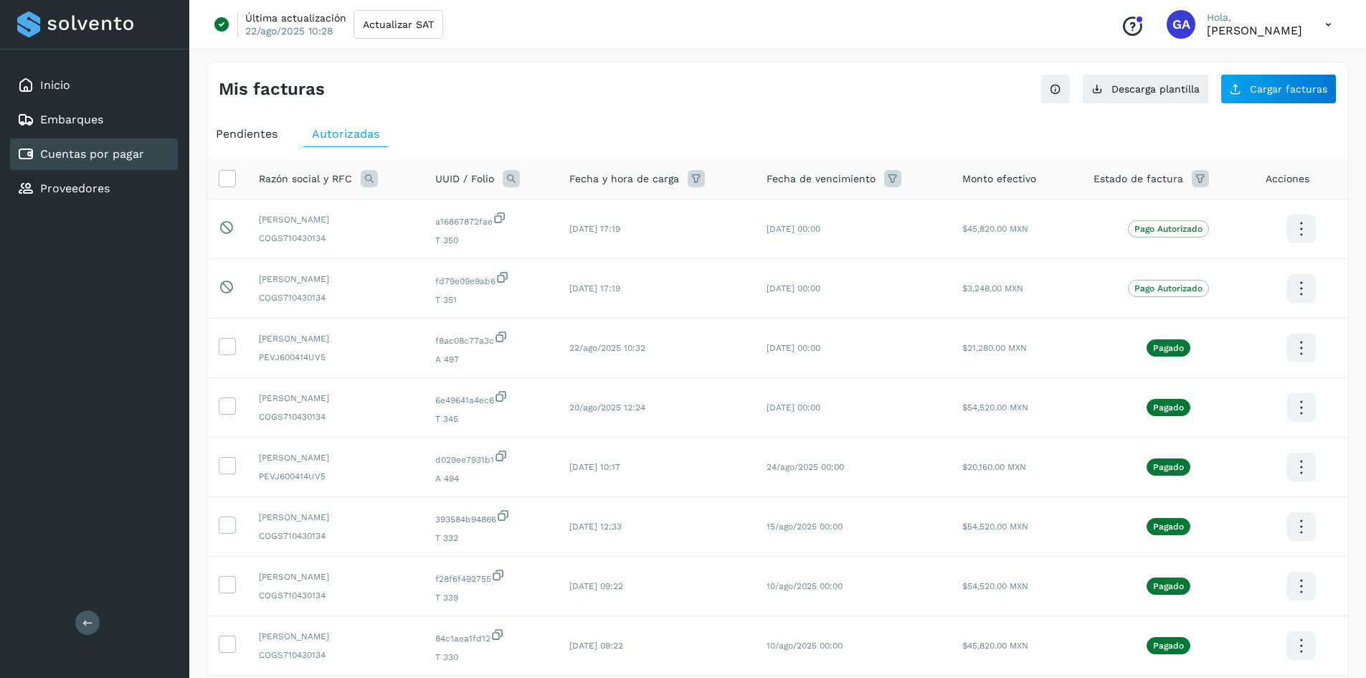
click at [989, 60] on div "Mis facturas Ver instrucciones para cargar Facturas Descarga plantilla Cargar f…" at bounding box center [777, 480] width 1177 height 872
